Goal: Check status: Check status

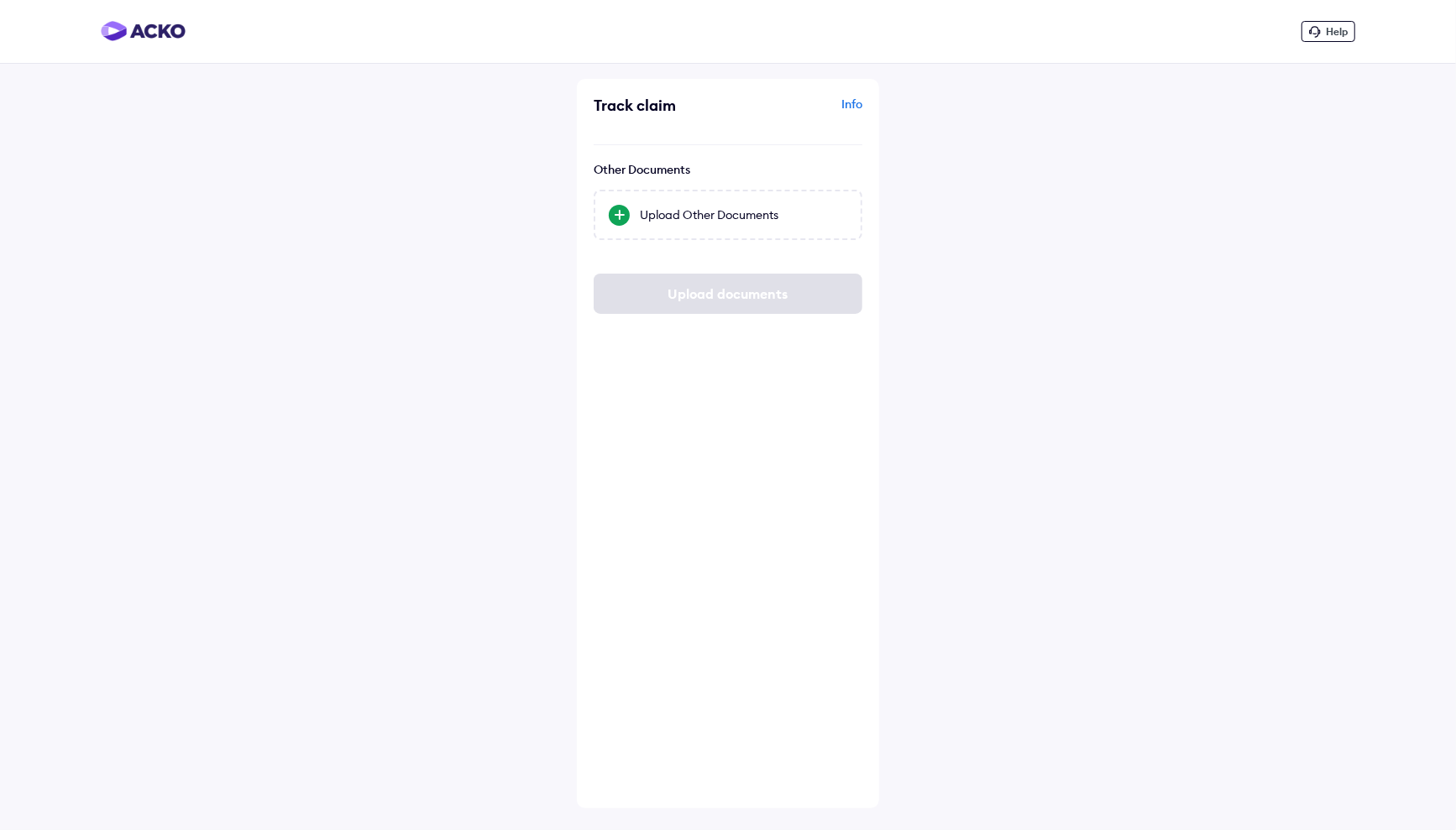
click at [166, 36] on img at bounding box center [143, 31] width 85 height 20
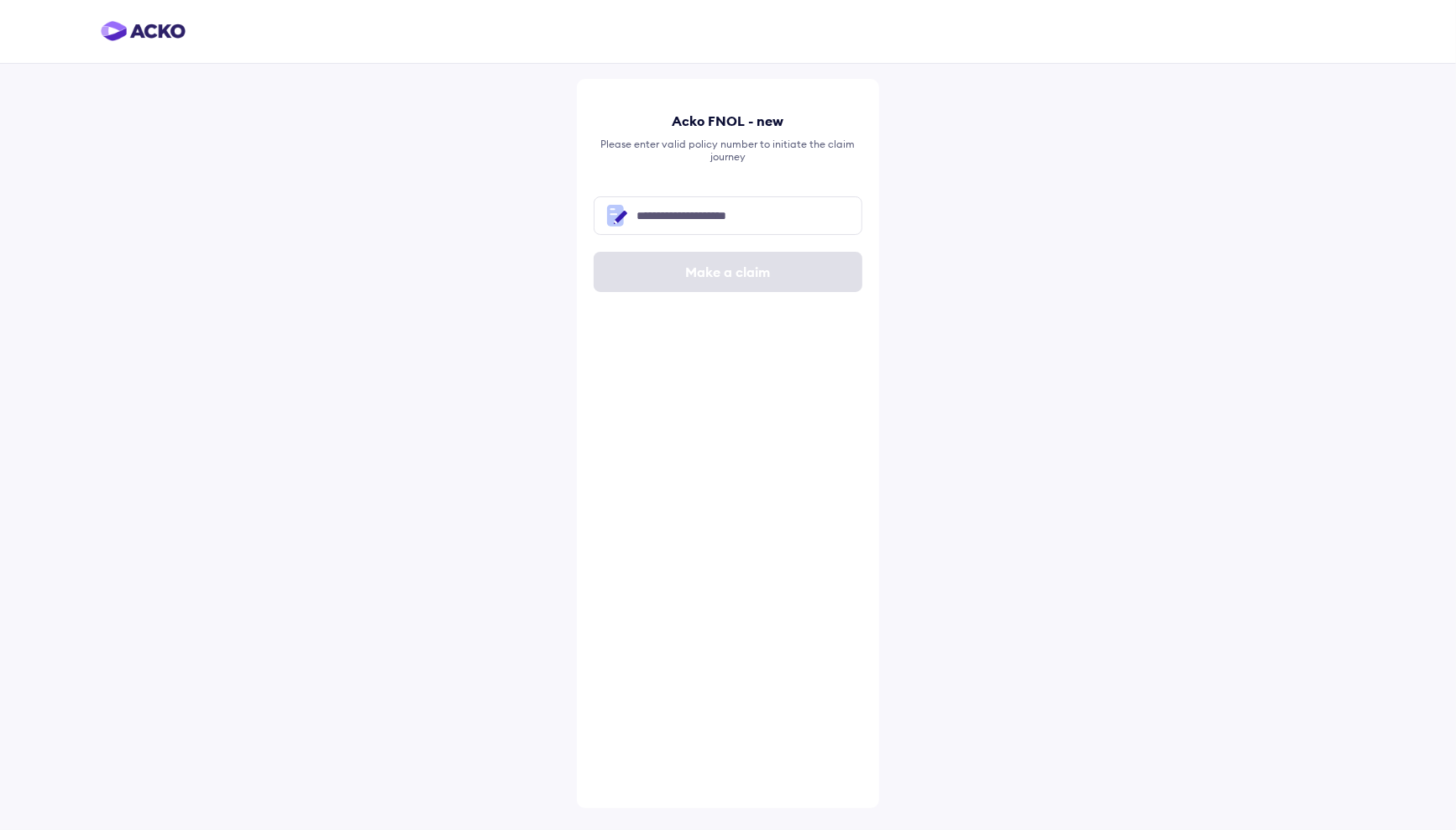
click at [170, 23] on img at bounding box center [143, 31] width 85 height 20
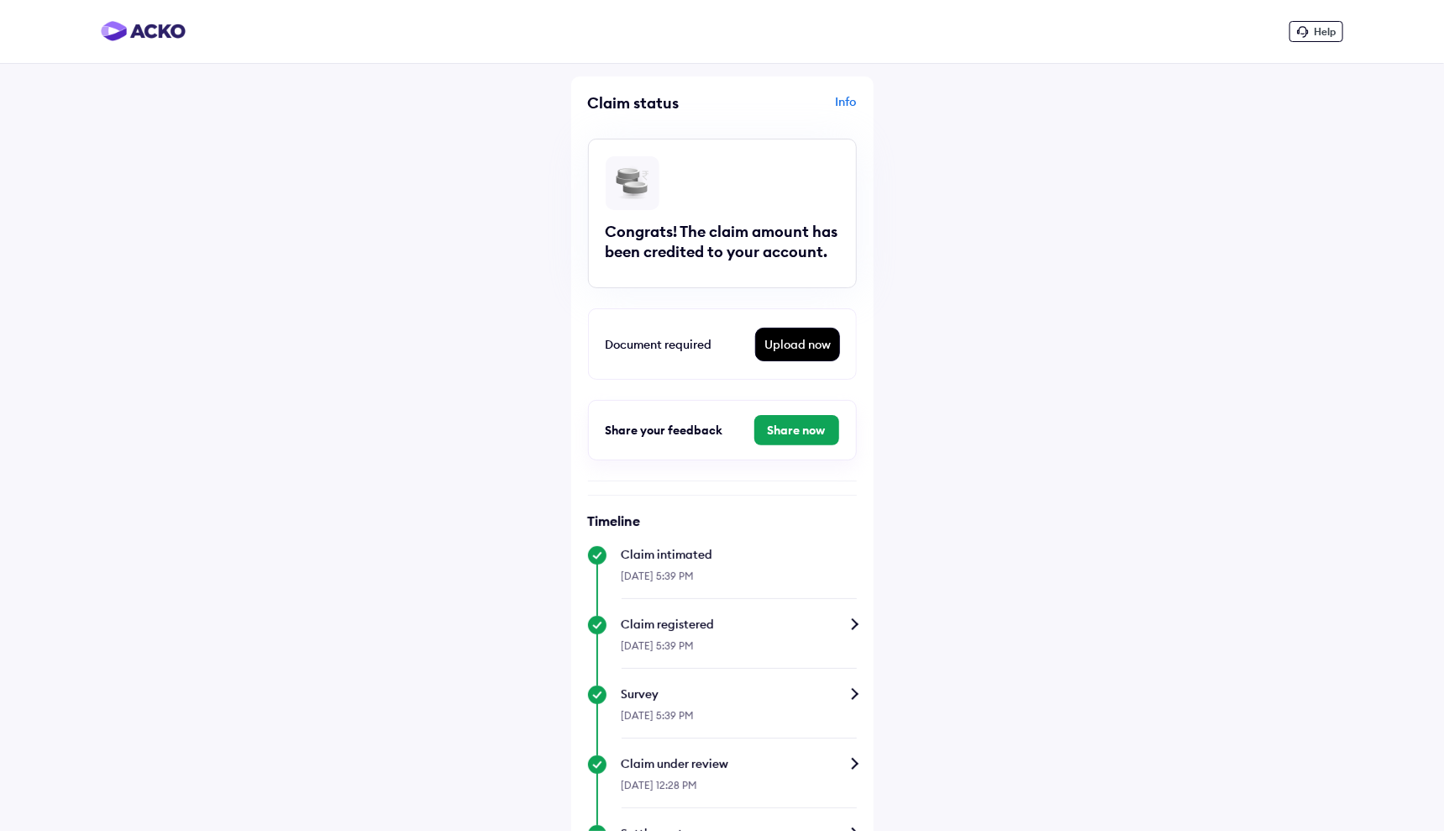
click at [798, 346] on div "Upload now" at bounding box center [797, 345] width 83 height 32
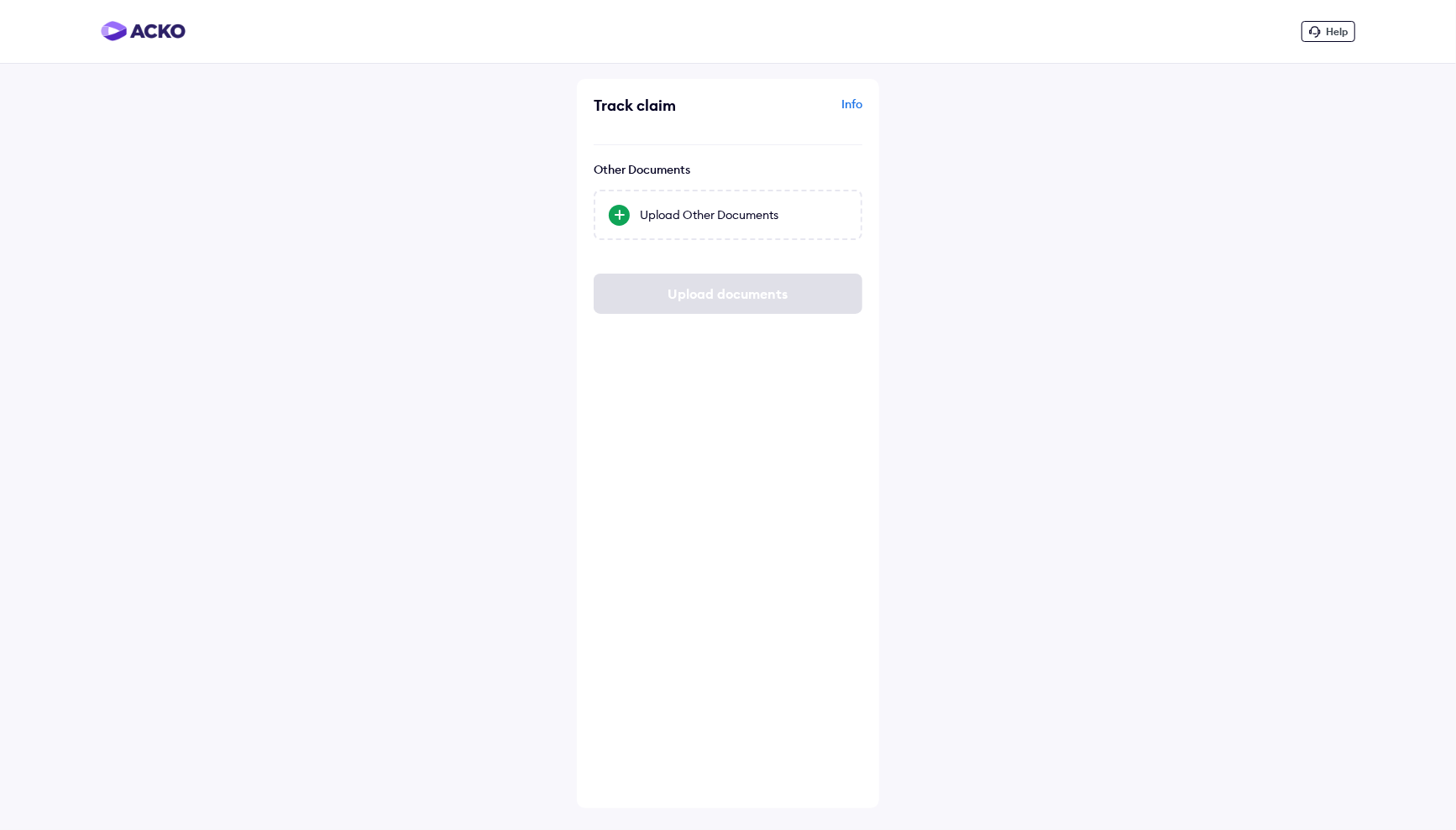
click at [846, 104] on div "Info" at bounding box center [797, 112] width 130 height 32
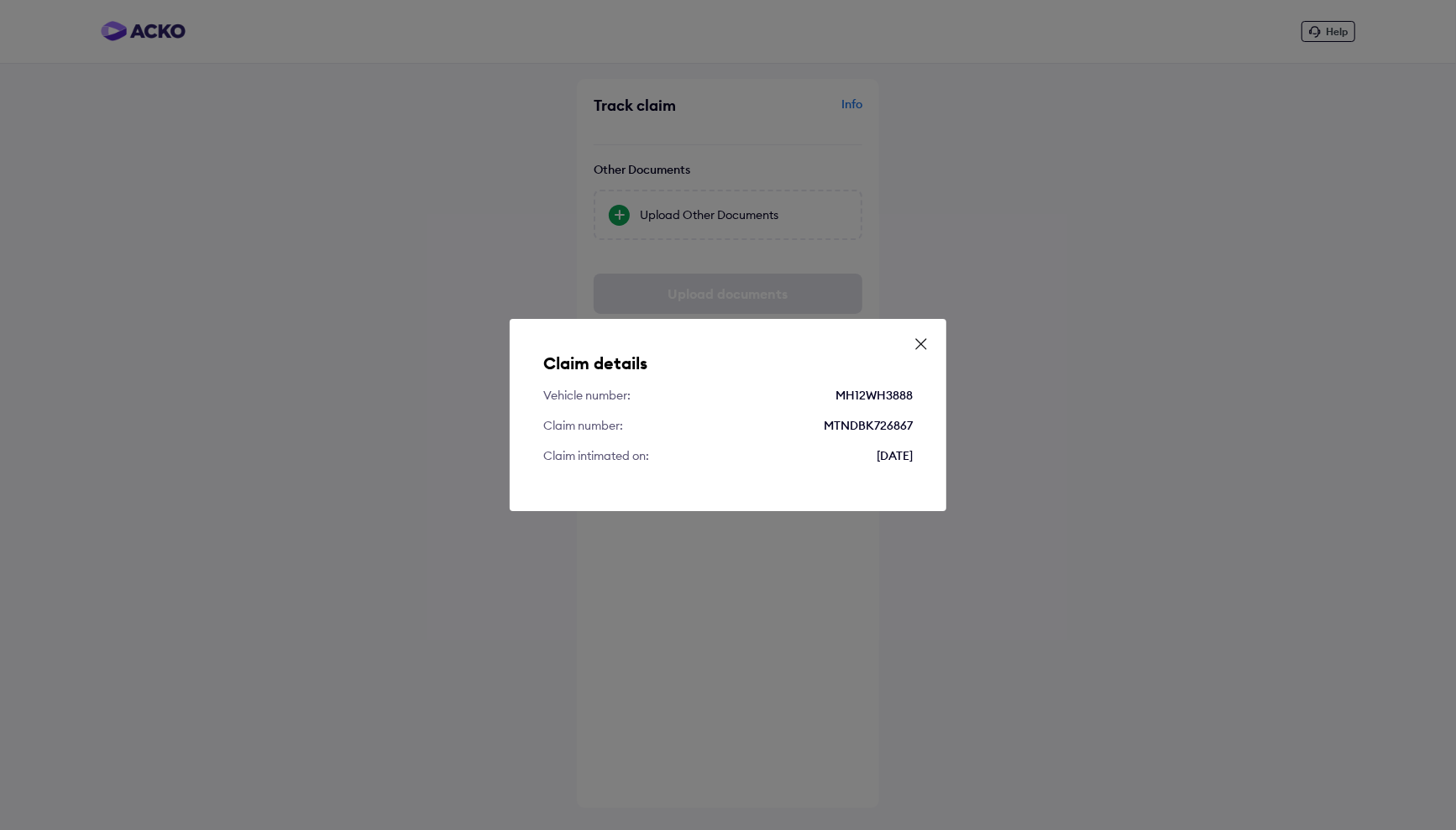
click at [917, 340] on icon at bounding box center [921, 344] width 10 height 10
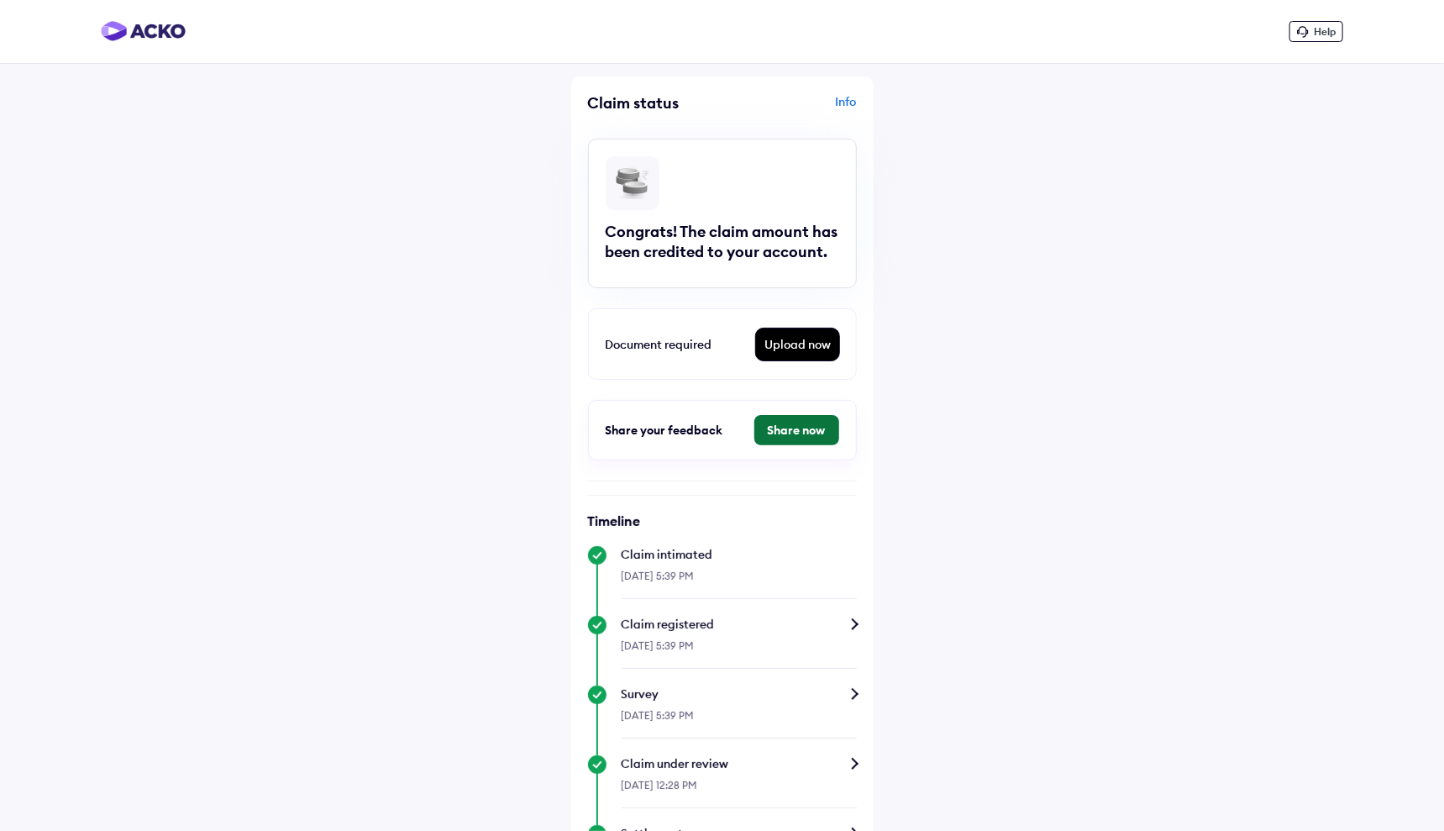
click at [802, 416] on button "Share now" at bounding box center [796, 430] width 85 height 30
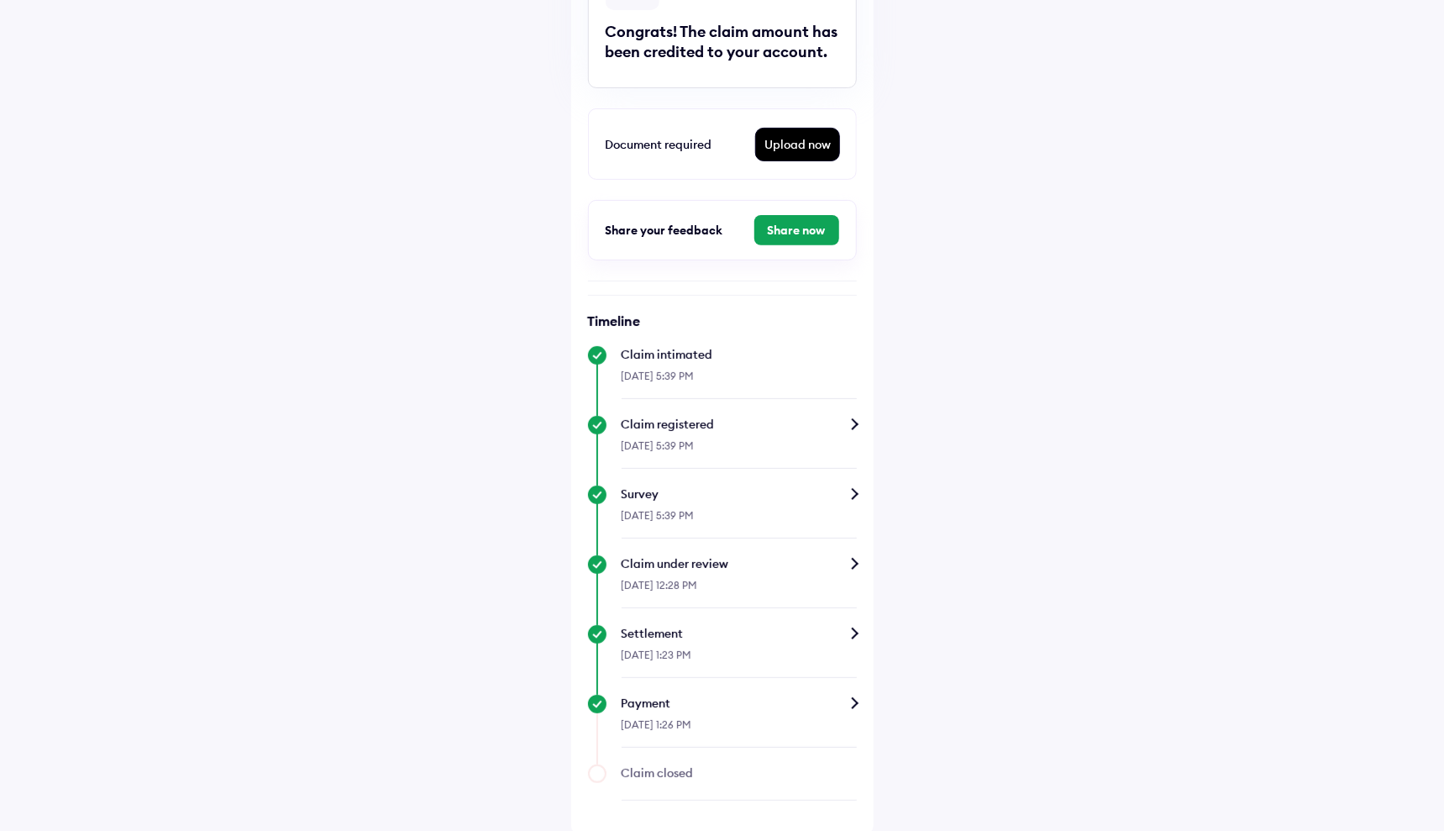
click at [828, 654] on div "[DATE] 1:23 PM" at bounding box center [739, 660] width 235 height 36
click at [840, 701] on div "Payment" at bounding box center [739, 703] width 235 height 17
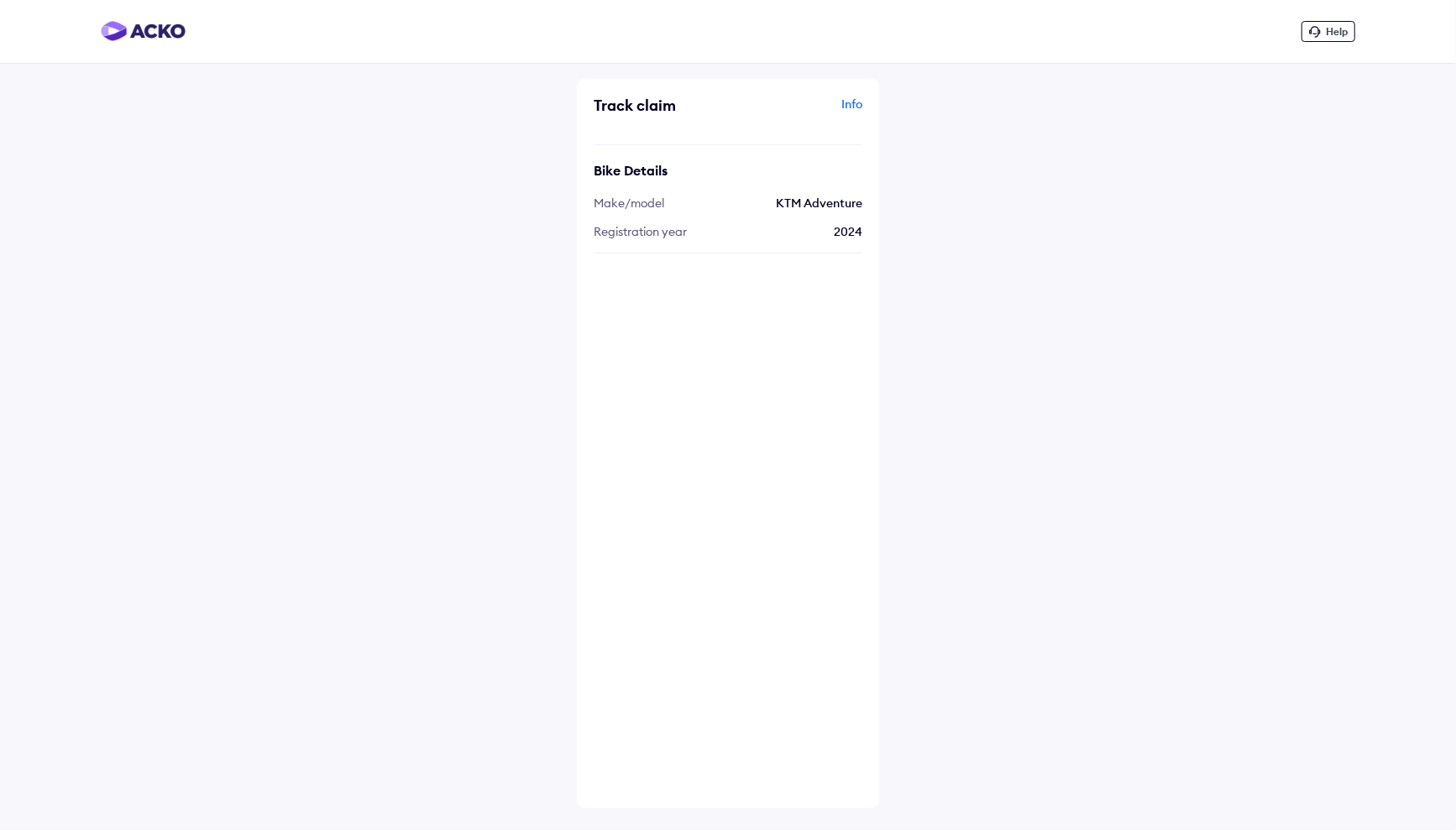
click at [886, 408] on div "Help Track claim Info Bike Details Make/model KTM Adventure Registration year […" at bounding box center [728, 415] width 1456 height 830
